Goal: Check status

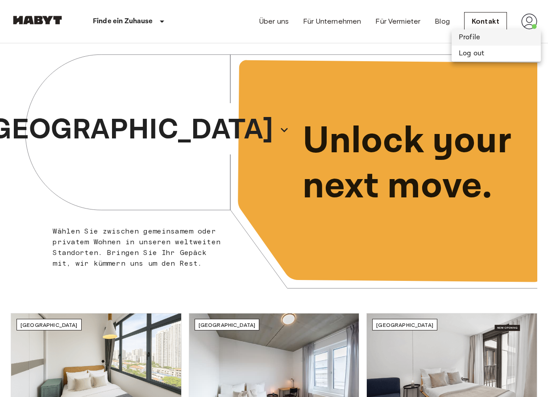
click at [474, 34] on li "Profile" at bounding box center [496, 37] width 89 height 16
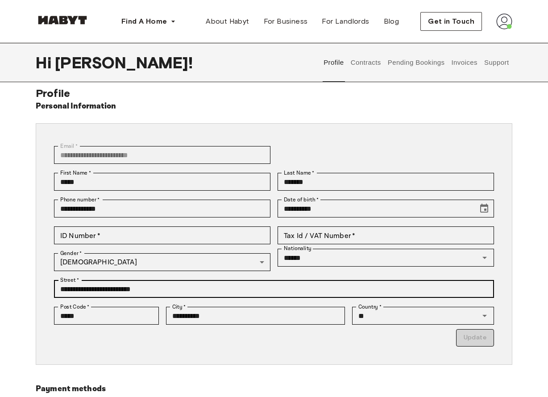
scroll to position [21, 0]
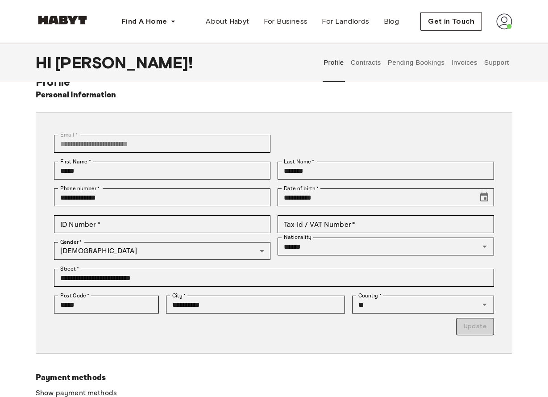
click at [416, 64] on button "Pending Bookings" at bounding box center [415, 62] width 59 height 39
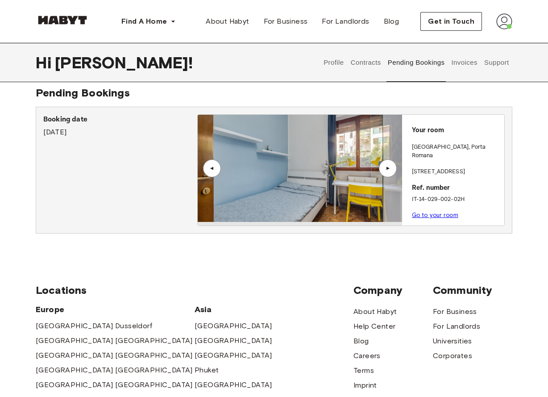
scroll to position [34, 0]
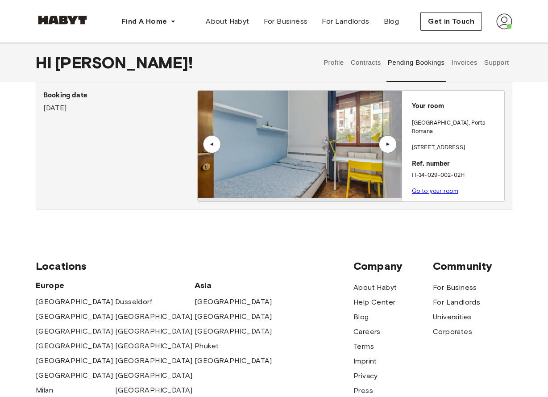
click at [388, 146] on div "▲" at bounding box center [387, 143] width 9 height 5
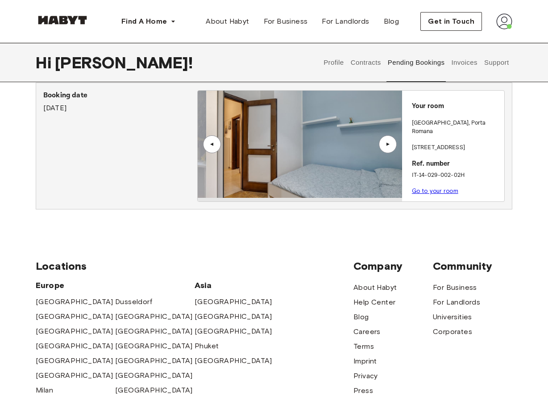
click at [388, 146] on div "▲" at bounding box center [387, 143] width 9 height 5
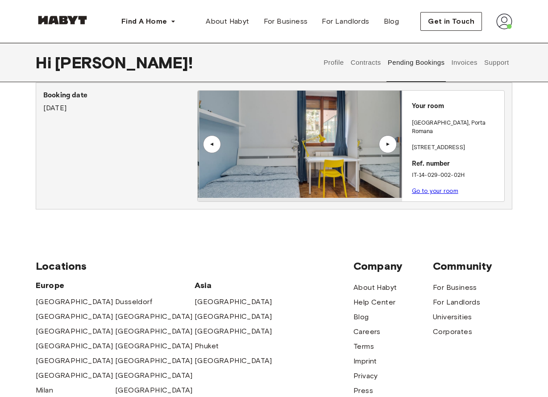
click at [388, 146] on div "▲" at bounding box center [387, 143] width 9 height 5
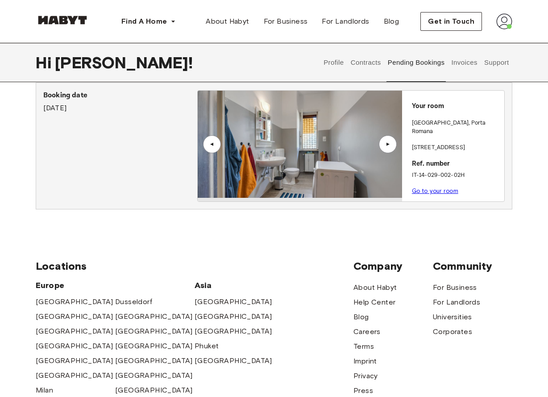
click at [388, 146] on div "▲" at bounding box center [387, 143] width 9 height 5
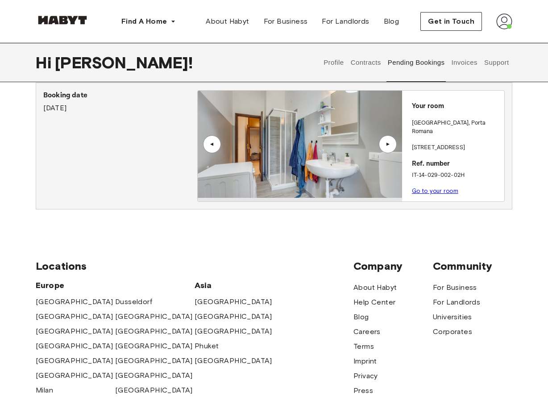
click at [388, 146] on div "▲" at bounding box center [387, 143] width 9 height 5
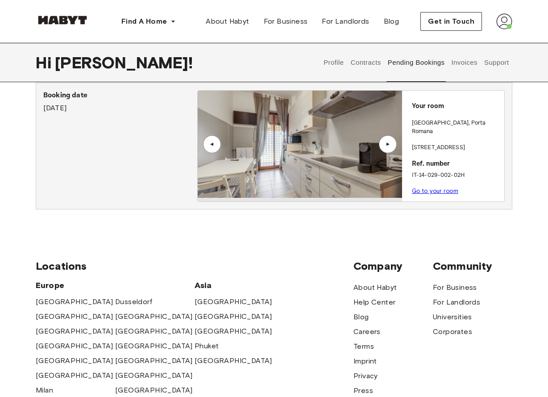
click at [388, 146] on div "▲" at bounding box center [387, 143] width 9 height 5
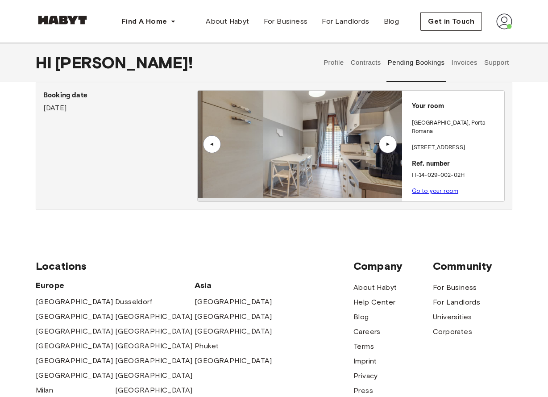
click at [388, 146] on div "▲" at bounding box center [387, 143] width 9 height 5
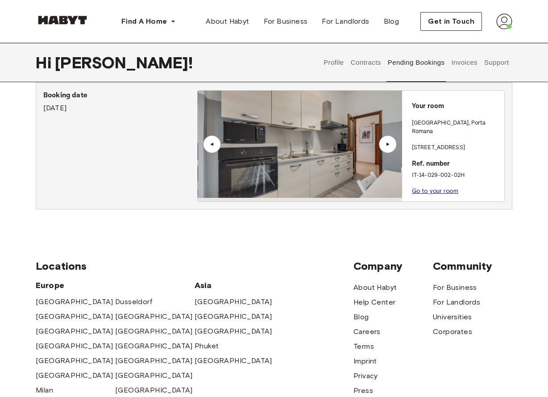
click at [388, 146] on div "▲" at bounding box center [387, 143] width 9 height 5
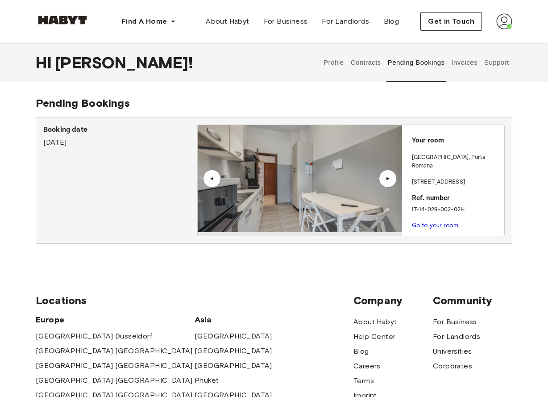
scroll to position [0, 0]
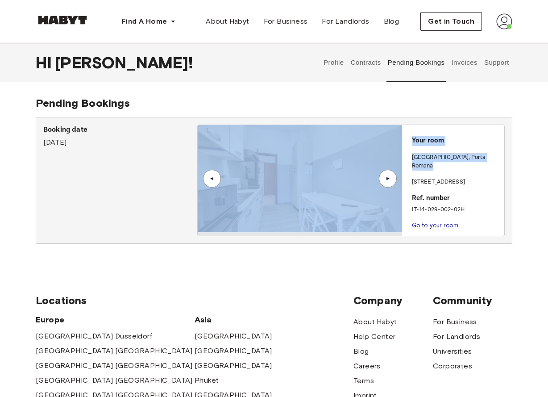
drag, startPoint x: 474, startPoint y: 157, endPoint x: 387, endPoint y: 156, distance: 87.0
click at [387, 156] on div "▲ ▲ Your room MILAN , Porta Romana Via Orti 29 Ref. number IT-14-029-002-02H Go…" at bounding box center [351, 180] width 307 height 111
